Goal: Task Accomplishment & Management: Manage account settings

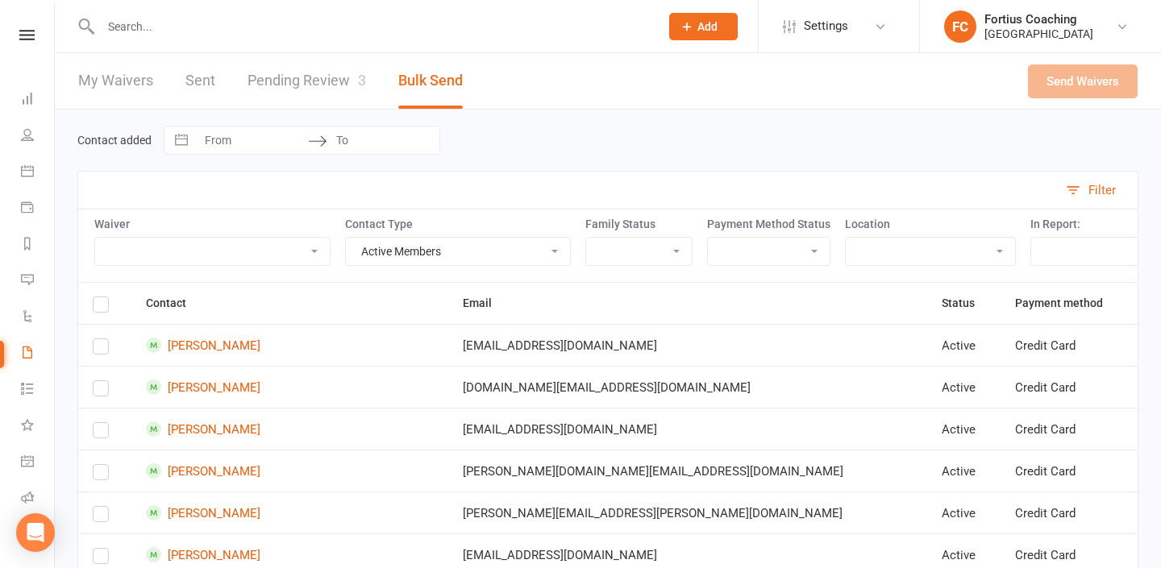
select select "active_members"
click at [364, 37] on div at bounding box center [362, 26] width 571 height 52
click at [369, 19] on input "text" at bounding box center [372, 26] width 552 height 23
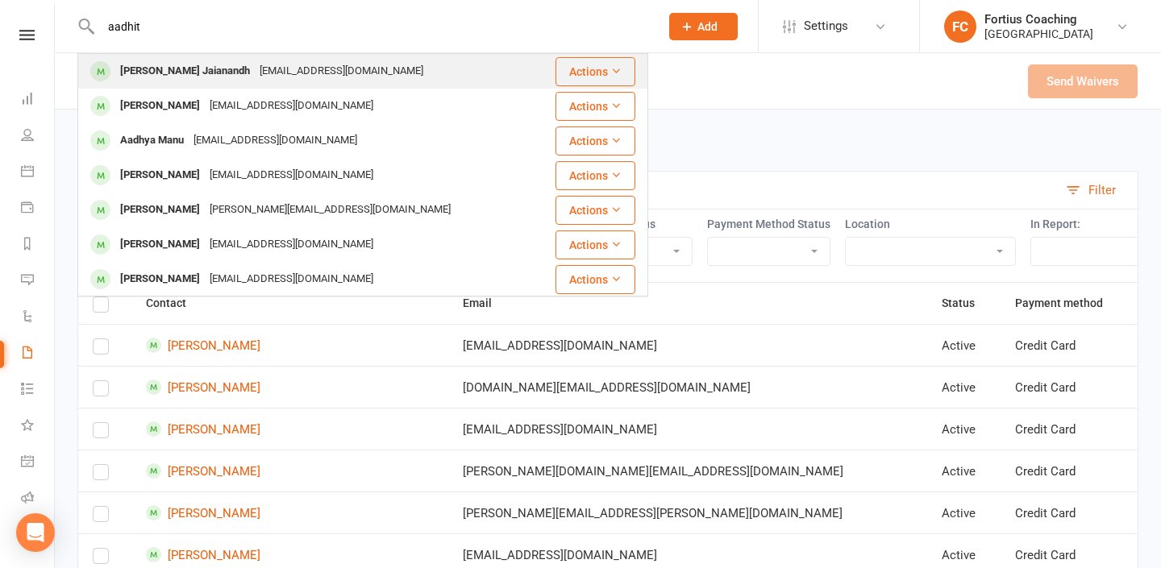
type input "aadhit"
click at [331, 70] on div "[EMAIL_ADDRESS][DOMAIN_NAME]" at bounding box center [341, 71] width 173 height 23
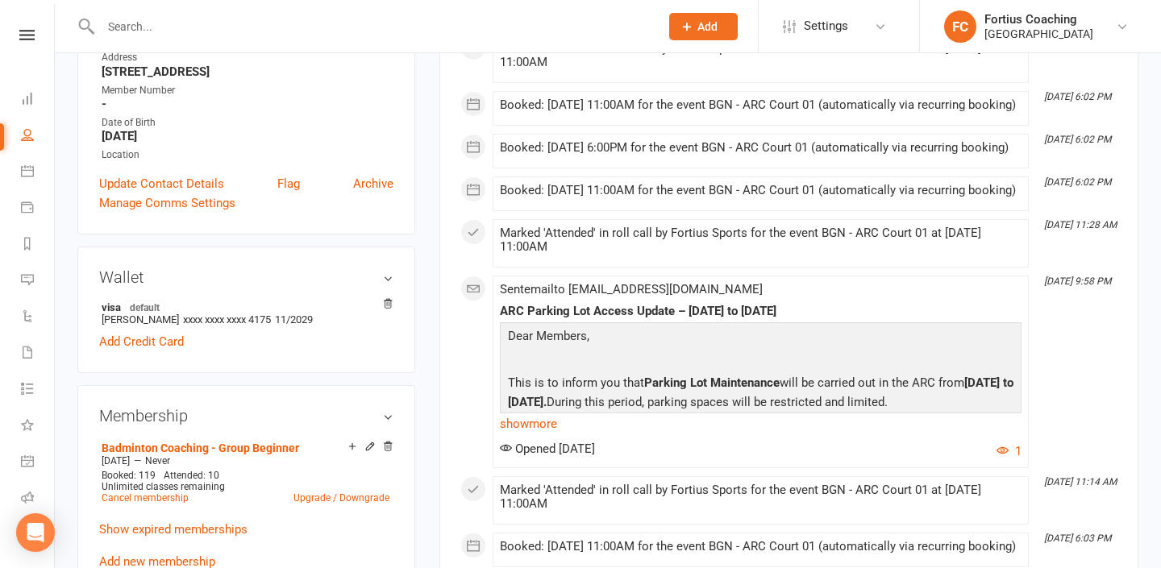
scroll to position [330, 0]
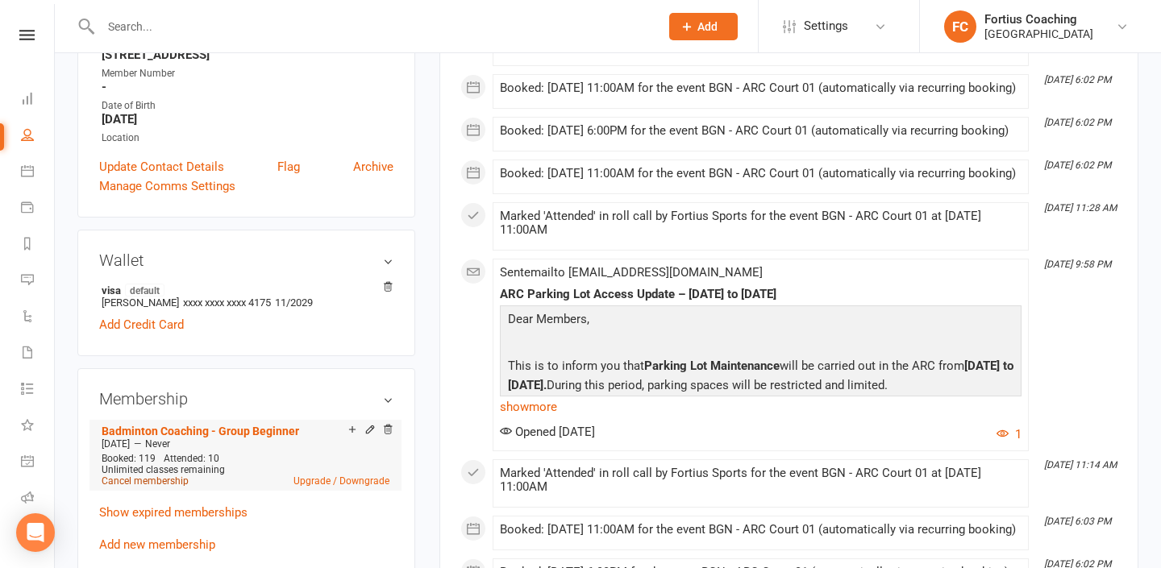
click at [184, 476] on link "Cancel membership" at bounding box center [145, 481] width 87 height 11
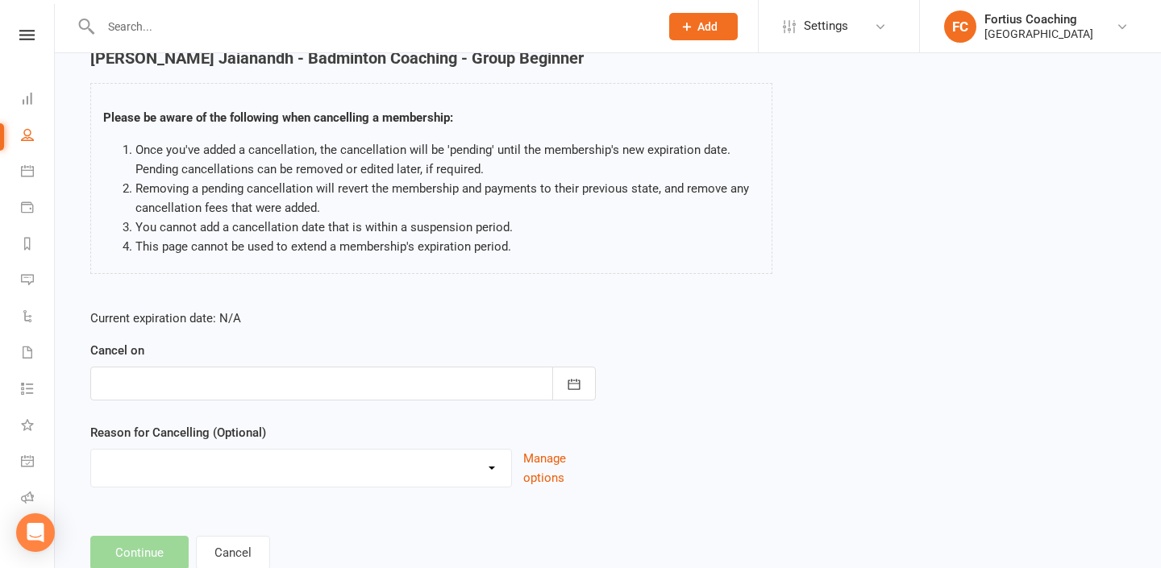
scroll to position [105, 0]
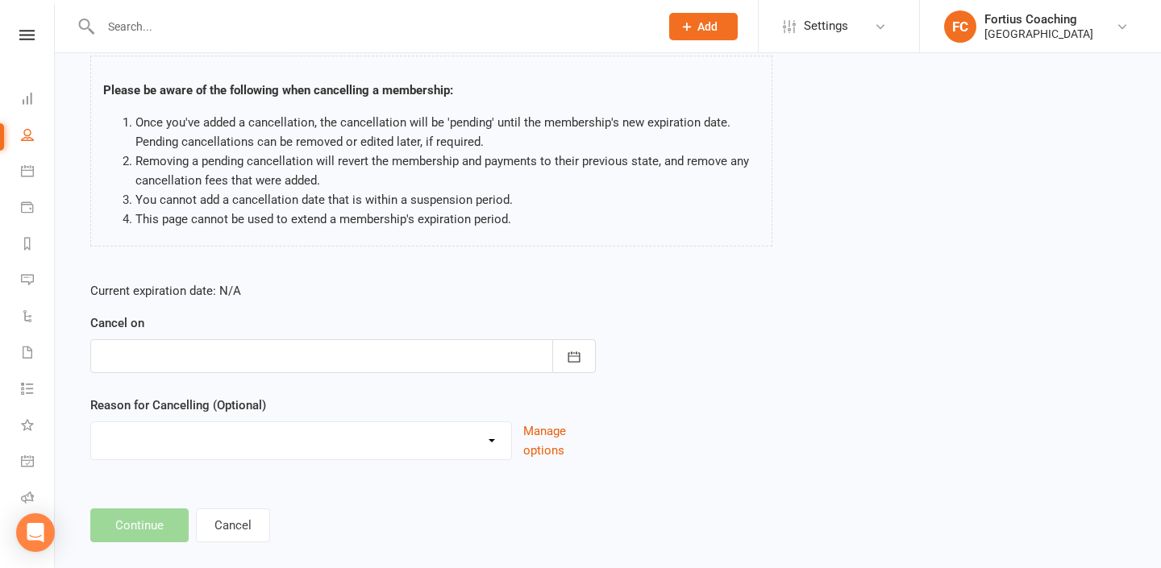
click at [489, 347] on div at bounding box center [342, 356] width 505 height 34
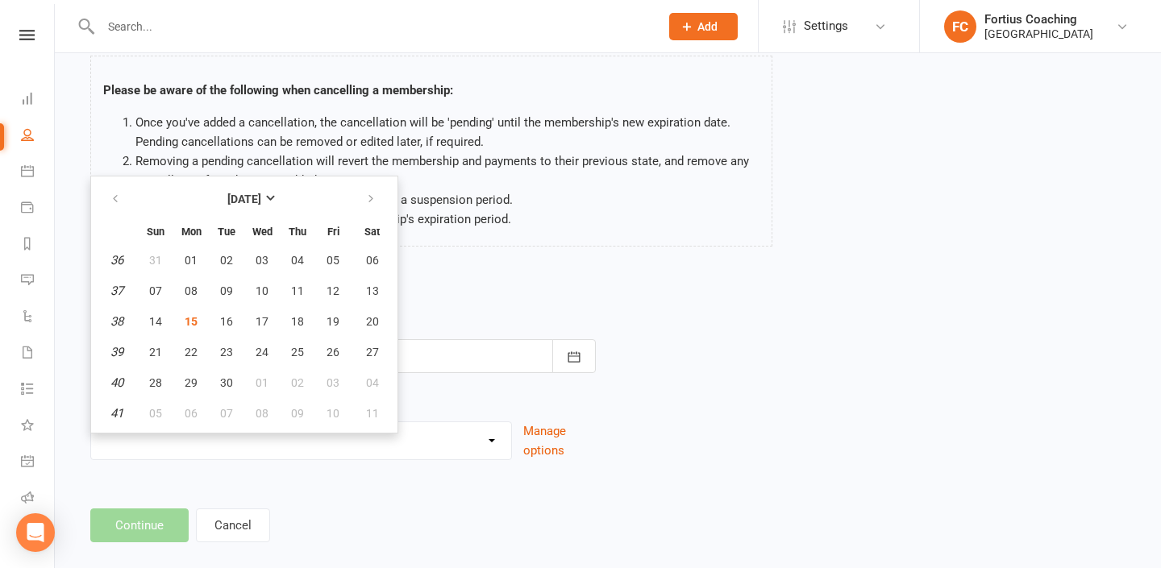
click at [209, 381] on table "[DATE] Sun Mon Tue Wed Thu Fri Sat 36 31 01 02 03 04 05 06 37 07 08 09 10 11 12…" at bounding box center [244, 305] width 300 height 250
click at [223, 381] on span "30" at bounding box center [226, 382] width 13 height 13
type input "[DATE]"
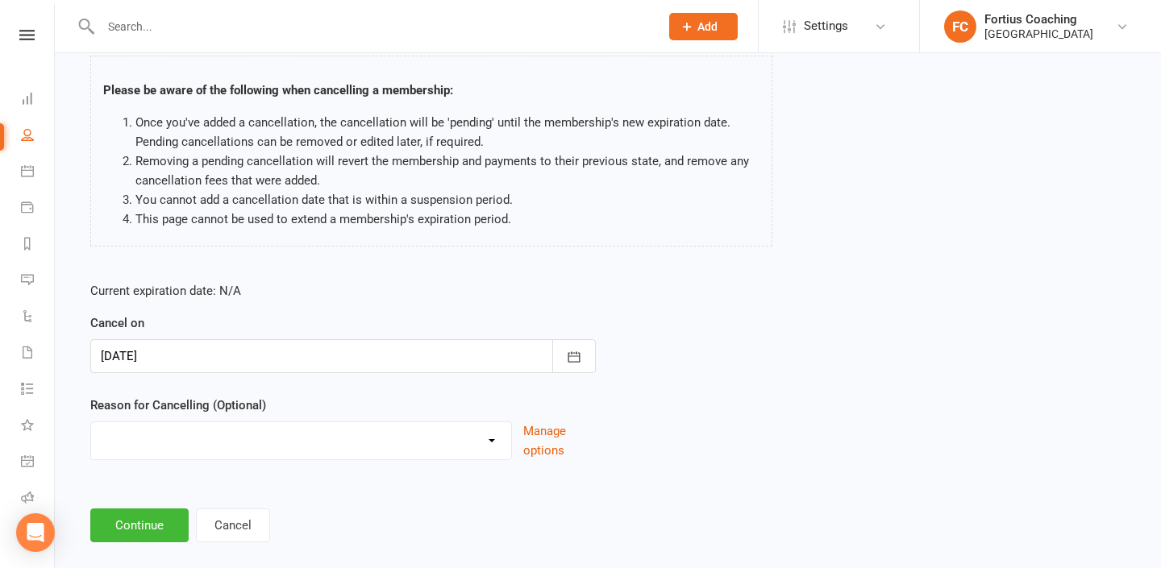
click at [205, 437] on select "Coaches Request Coaching is Complete Coach Request Customer requested via email…" at bounding box center [301, 438] width 420 height 32
select select "3"
click at [91, 422] on select "Coaches Request Coaching is Complete Coach Request Customer requested via email…" at bounding box center [301, 438] width 420 height 32
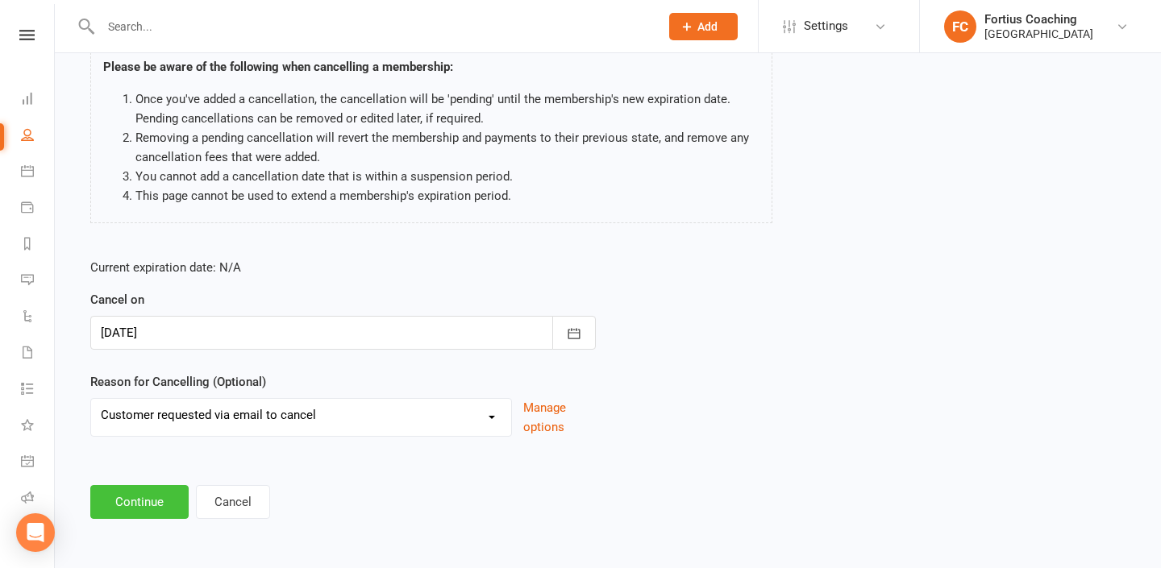
click at [168, 505] on button "Continue" at bounding box center [139, 502] width 98 height 34
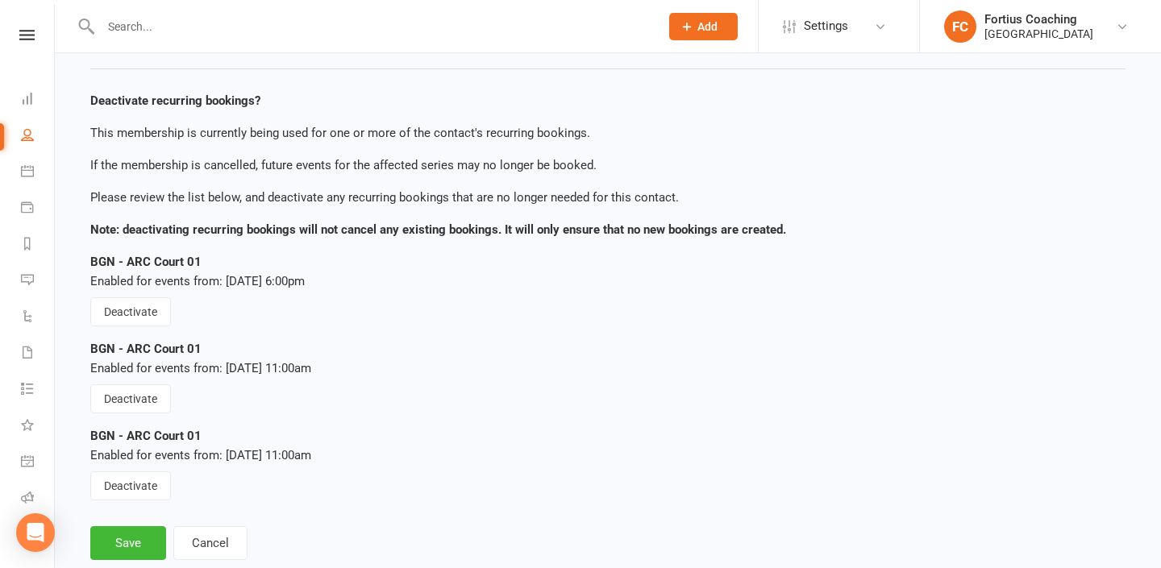
scroll to position [143, 0]
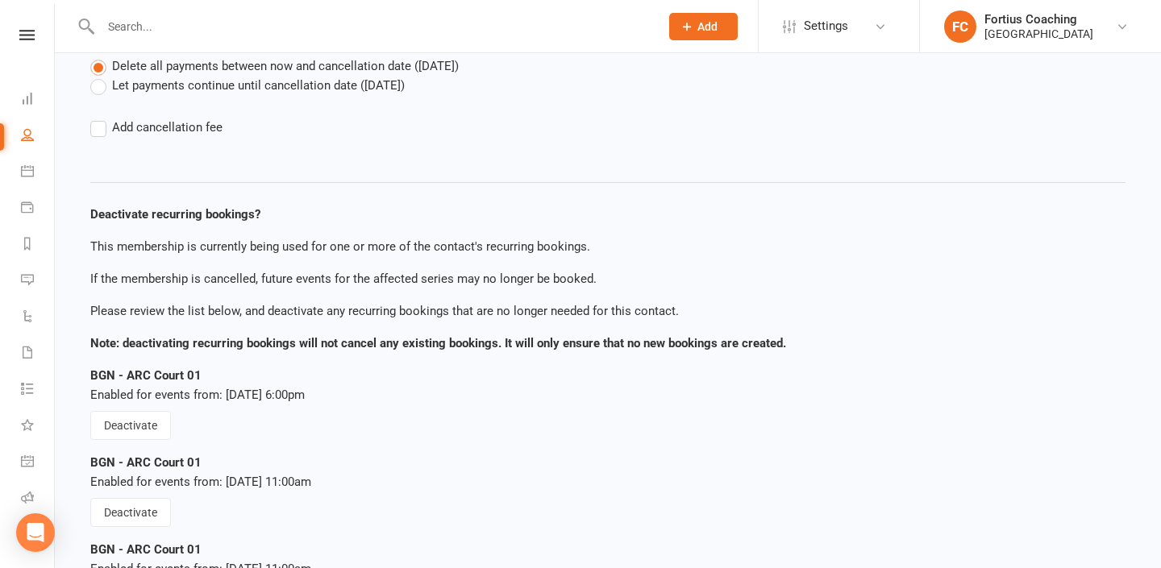
click at [101, 86] on label "Let payments continue until cancellation date ([DATE])" at bounding box center [247, 85] width 314 height 19
click at [101, 76] on input "Let payments continue until cancellation date ([DATE])" at bounding box center [95, 76] width 10 height 0
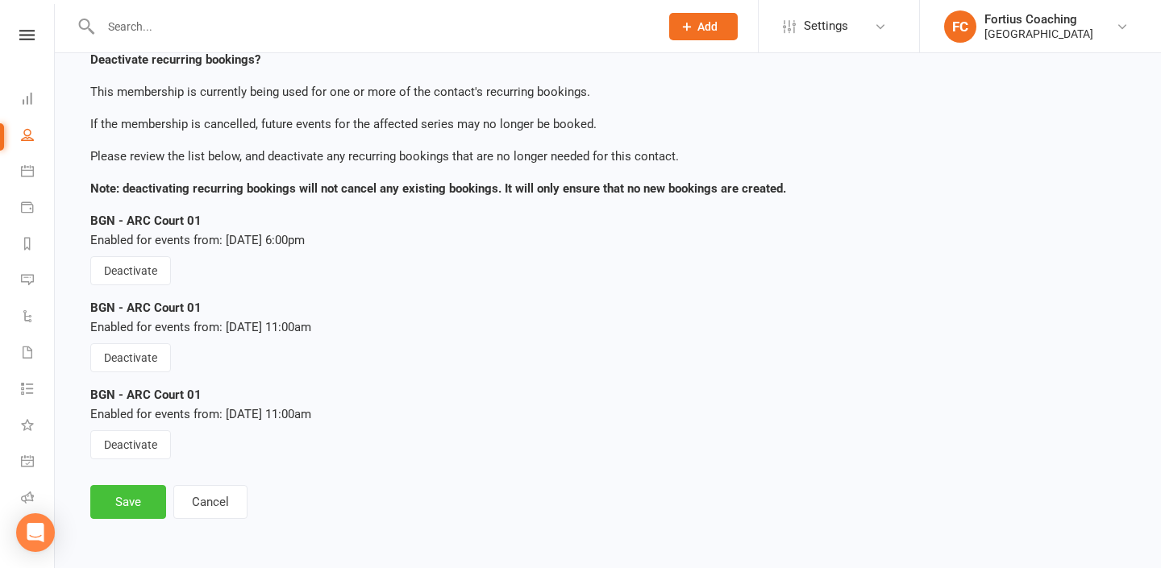
click at [153, 500] on button "Save" at bounding box center [128, 502] width 76 height 34
